Goal: Task Accomplishment & Management: Use online tool/utility

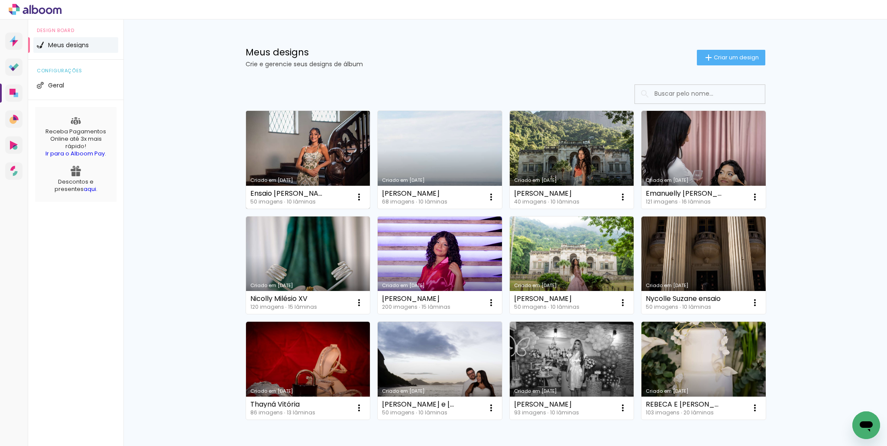
click at [312, 162] on link "Criado em [DATE]" at bounding box center [308, 160] width 124 height 98
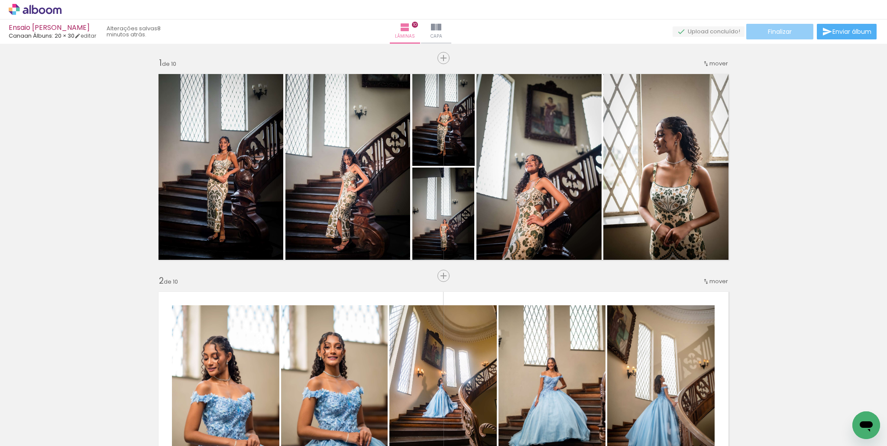
click at [780, 29] on span "Finalizar" at bounding box center [780, 32] width 24 height 6
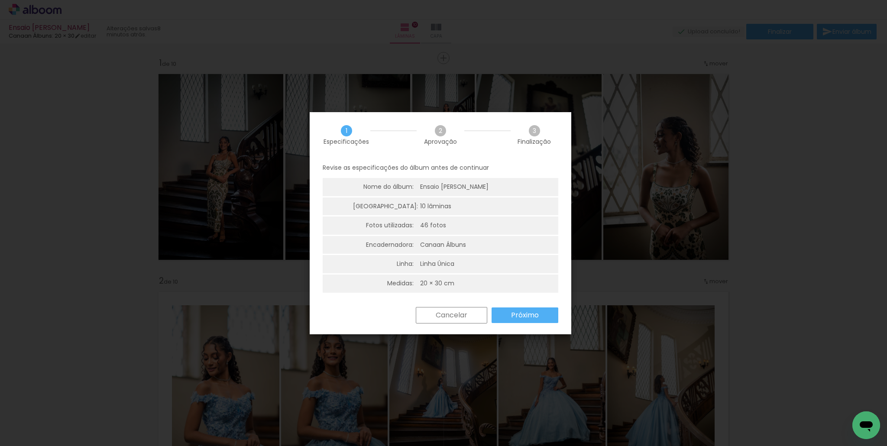
click at [509, 324] on div "Cancelar Próximo" at bounding box center [441, 321] width 262 height 29
click at [513, 321] on paper-button "Próximo" at bounding box center [525, 316] width 67 height 16
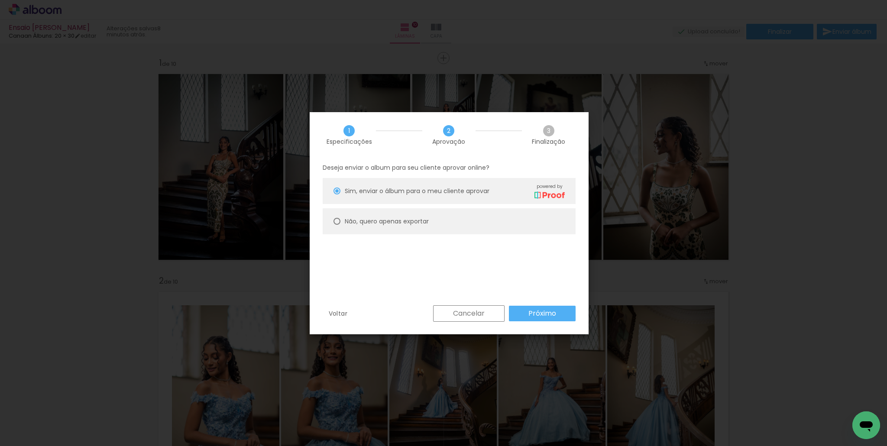
click at [499, 227] on paper-radio-button "Não, quero apenas exportar" at bounding box center [449, 221] width 253 height 26
type paper-radio-button "on"
click at [0, 0] on slot "Próximo" at bounding box center [0, 0] width 0 height 0
type input "Alta, 300 DPI"
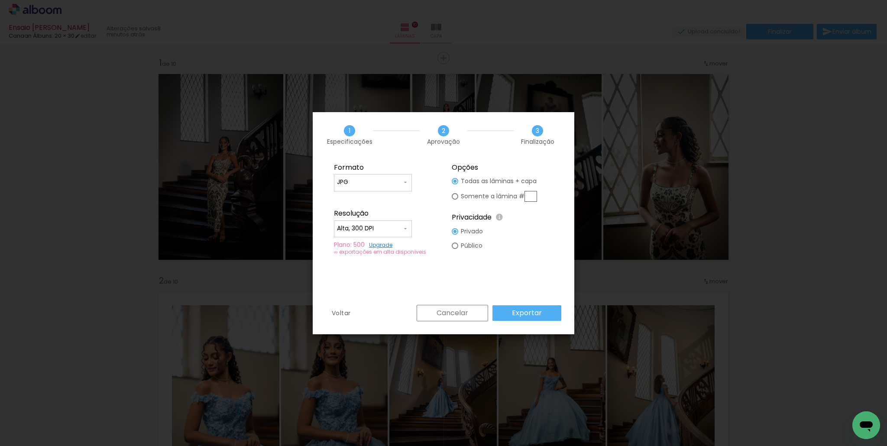
click at [390, 193] on fieldset "Formato JPG PDF Resolução Alta, 300 DPI Baixa Plano: 500 Upgrade ∞ exportações …" at bounding box center [385, 210] width 116 height 104
click at [395, 188] on paper-input-container "JPG" at bounding box center [373, 182] width 78 height 17
click at [399, 185] on paper-item "JPG" at bounding box center [373, 180] width 78 height 17
click at [399, 184] on input "JPG" at bounding box center [369, 182] width 65 height 9
click at [392, 190] on paper-item "PDF" at bounding box center [373, 198] width 78 height 17
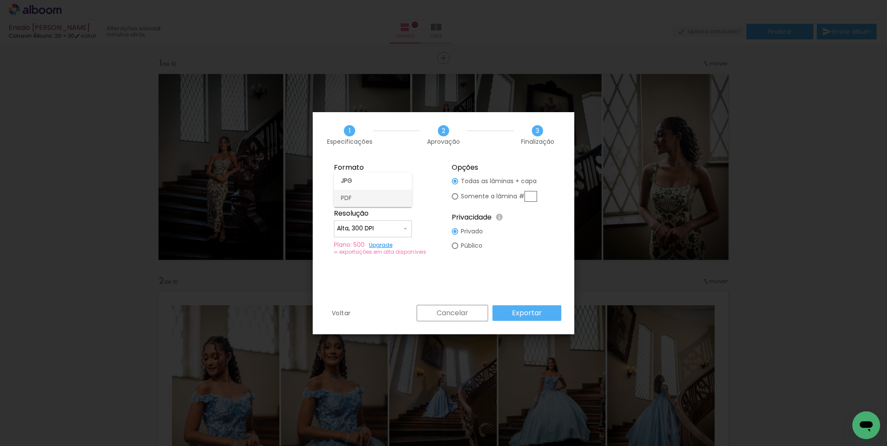
type input "PDF"
click at [457, 185] on div at bounding box center [455, 181] width 6 height 6
type paper-radio-button "on"
click at [456, 182] on div at bounding box center [455, 181] width 6 height 6
type paper-radio-button "on"
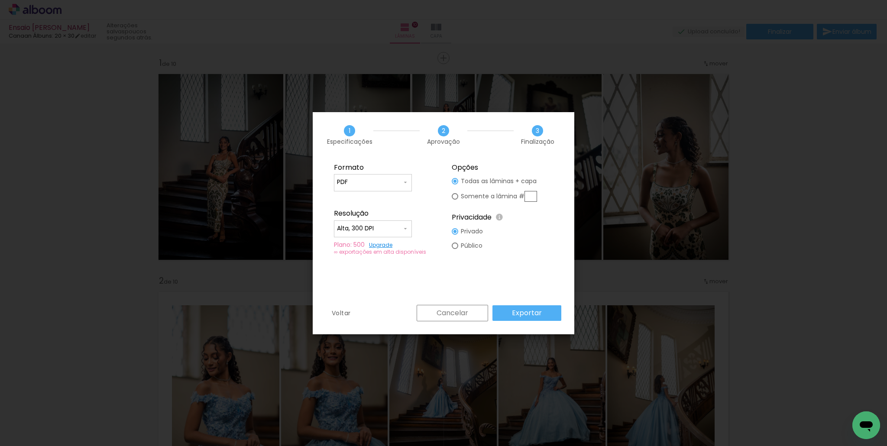
drag, startPoint x: 454, startPoint y: 195, endPoint x: 465, endPoint y: 206, distance: 15.9
click at [454, 185] on div at bounding box center [455, 181] width 6 height 6
click at [457, 184] on div at bounding box center [455, 181] width 6 height 6
click at [500, 313] on paper-button "Exportar" at bounding box center [527, 313] width 69 height 16
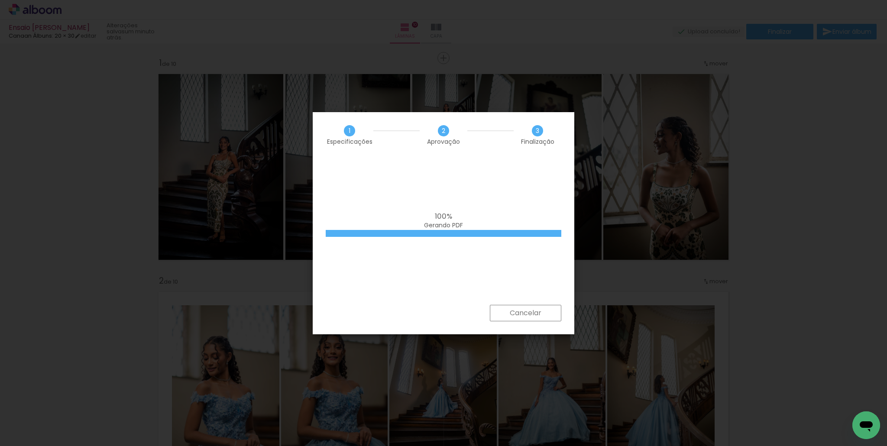
click at [475, 271] on div "100% Gerando PDF" at bounding box center [444, 231] width 262 height 147
